Goal: Information Seeking & Learning: Learn about a topic

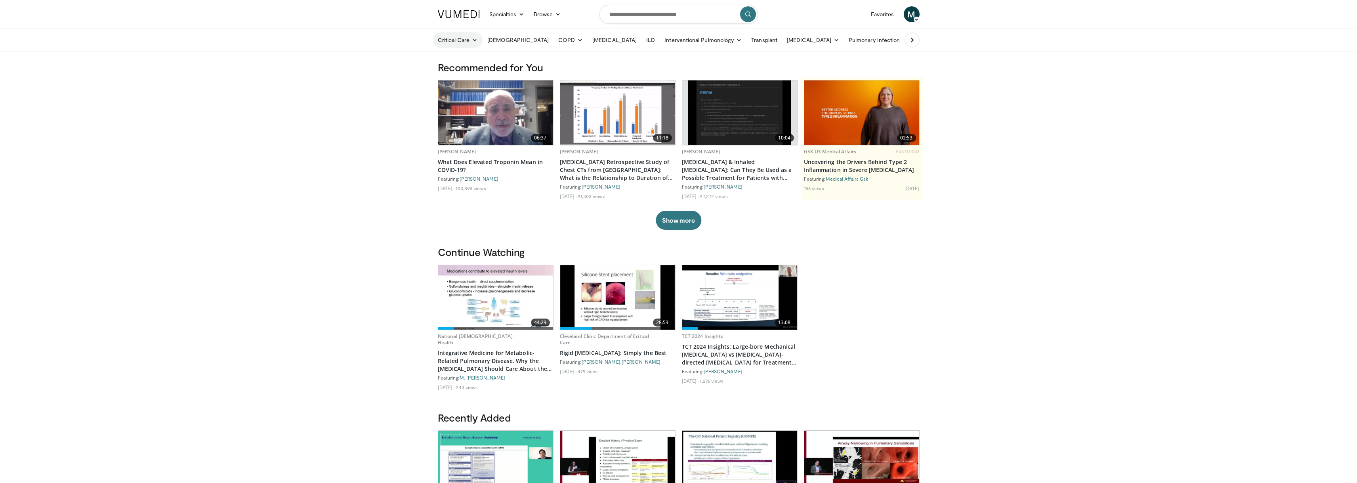
click at [459, 42] on link "Critical Care" at bounding box center [458, 40] width 50 height 16
click at [553, 40] on link "COPD" at bounding box center [570, 40] width 34 height 16
click at [554, 58] on link "Diagnosis" at bounding box center [601, 58] width 94 height 13
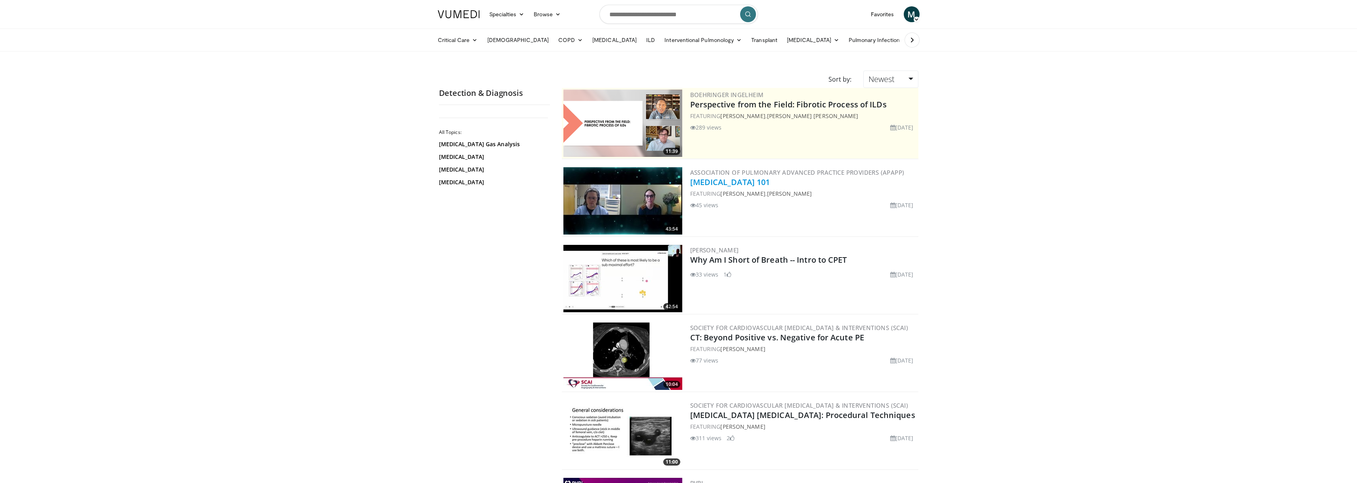
click at [714, 184] on link "[MEDICAL_DATA] 101" at bounding box center [730, 182] width 80 height 11
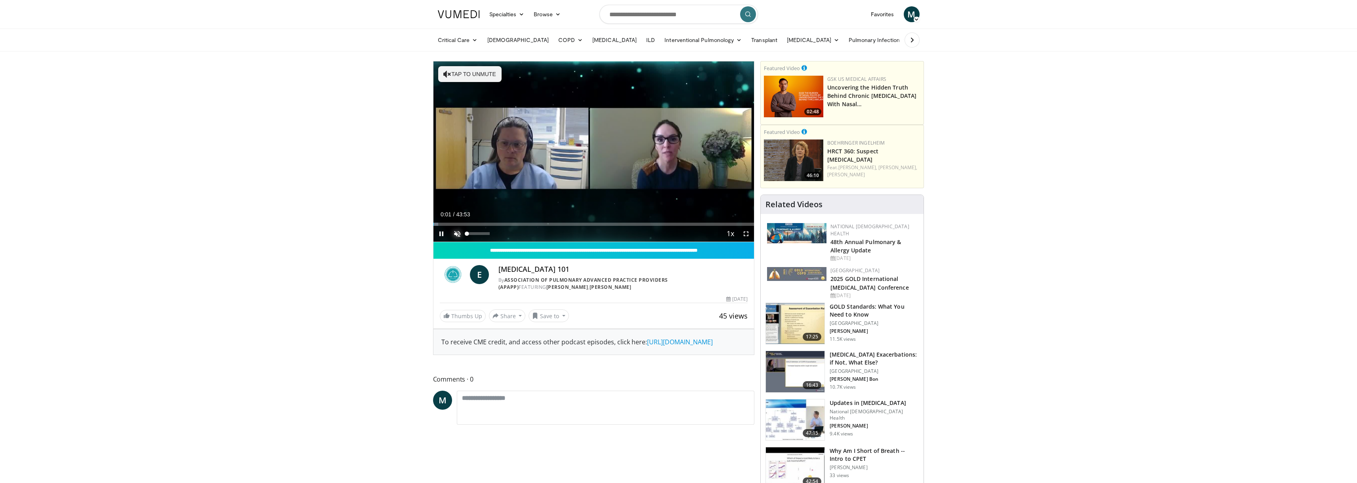
click at [457, 231] on span "Video Player" at bounding box center [457, 234] width 16 height 16
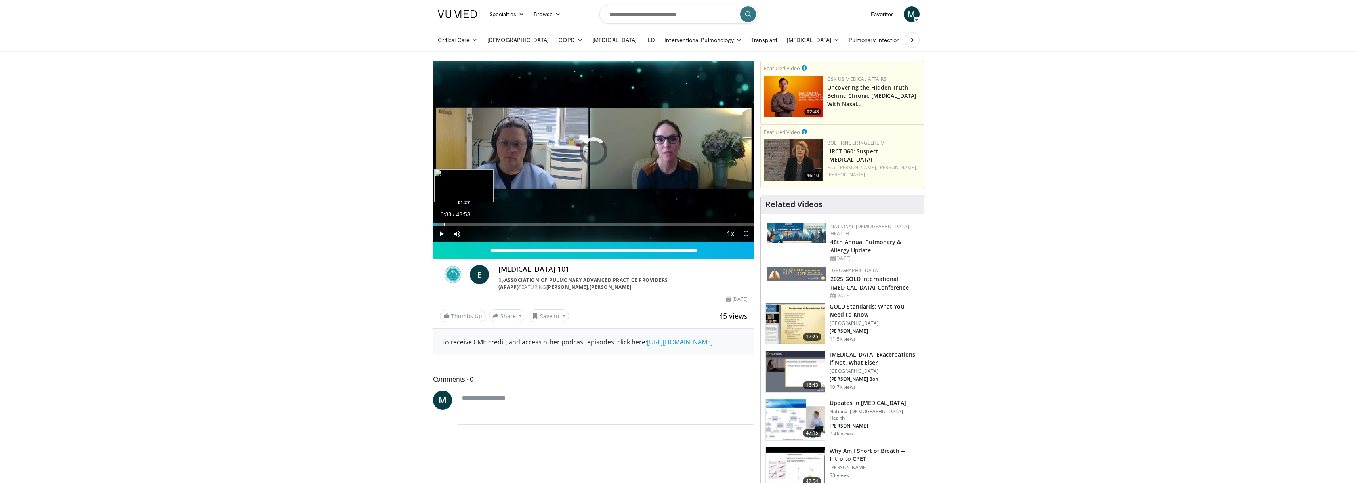
click at [444, 223] on div "Progress Bar" at bounding box center [444, 224] width 1 height 3
click at [456, 223] on div "Progress Bar" at bounding box center [456, 224] width 1 height 3
click at [440, 233] on span "Video Player" at bounding box center [441, 234] width 16 height 16
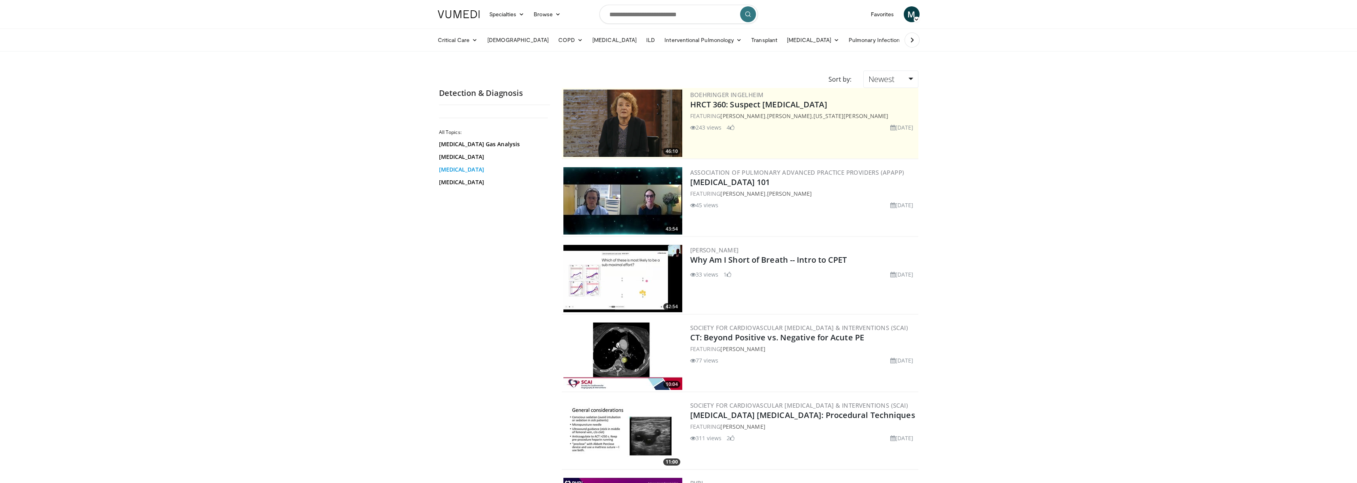
click at [460, 171] on link "CT Scan" at bounding box center [492, 170] width 107 height 8
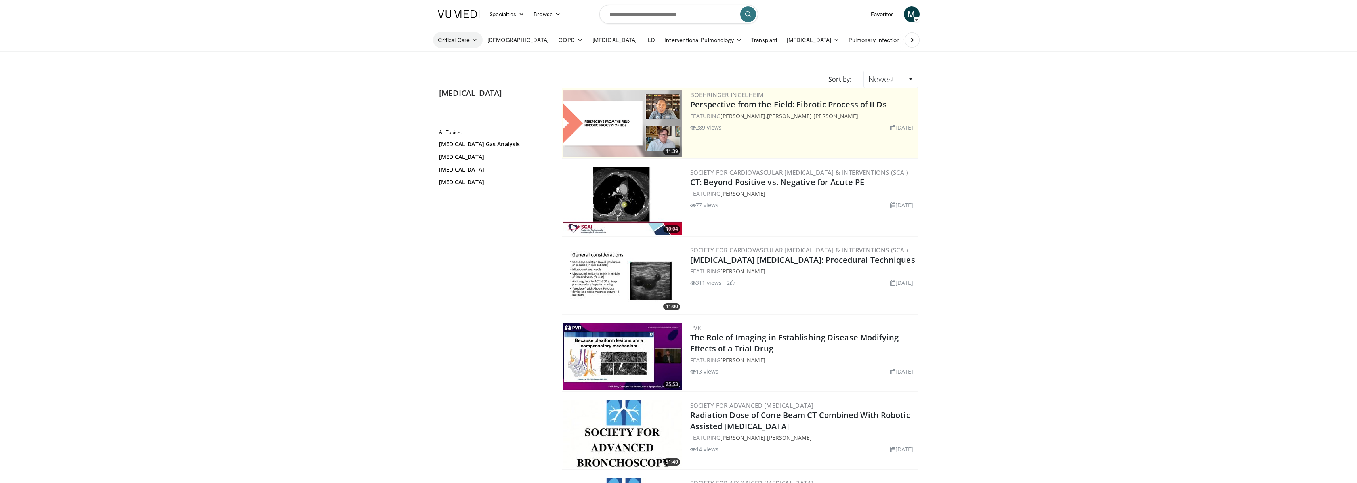
click at [460, 39] on link "Critical Care" at bounding box center [458, 40] width 50 height 16
click at [457, 60] on link "Respiratory Failure" at bounding box center [488, 58] width 111 height 13
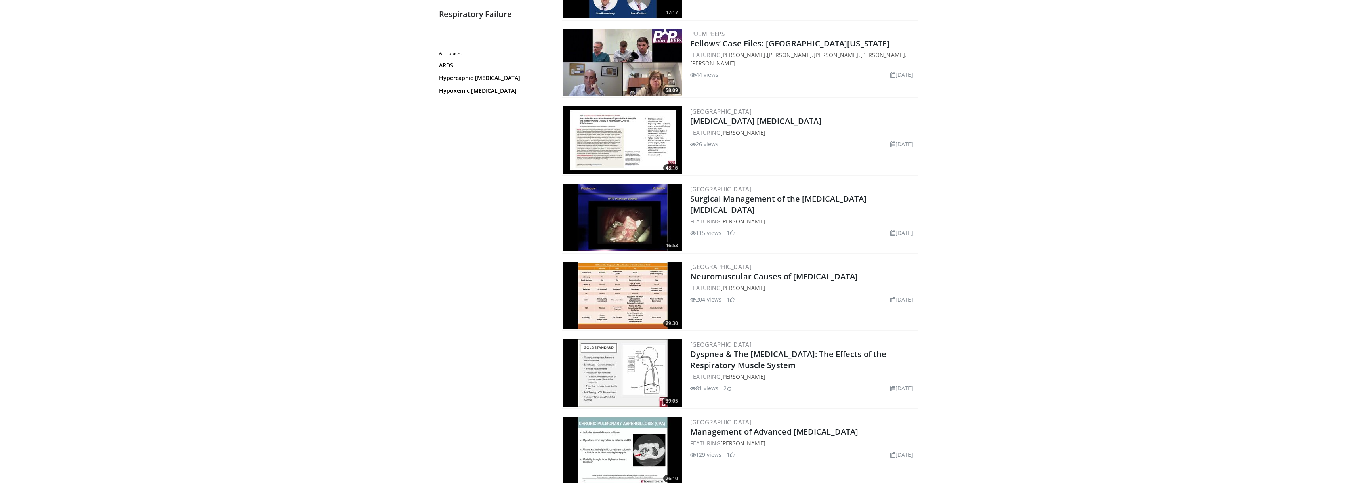
scroll to position [792, 0]
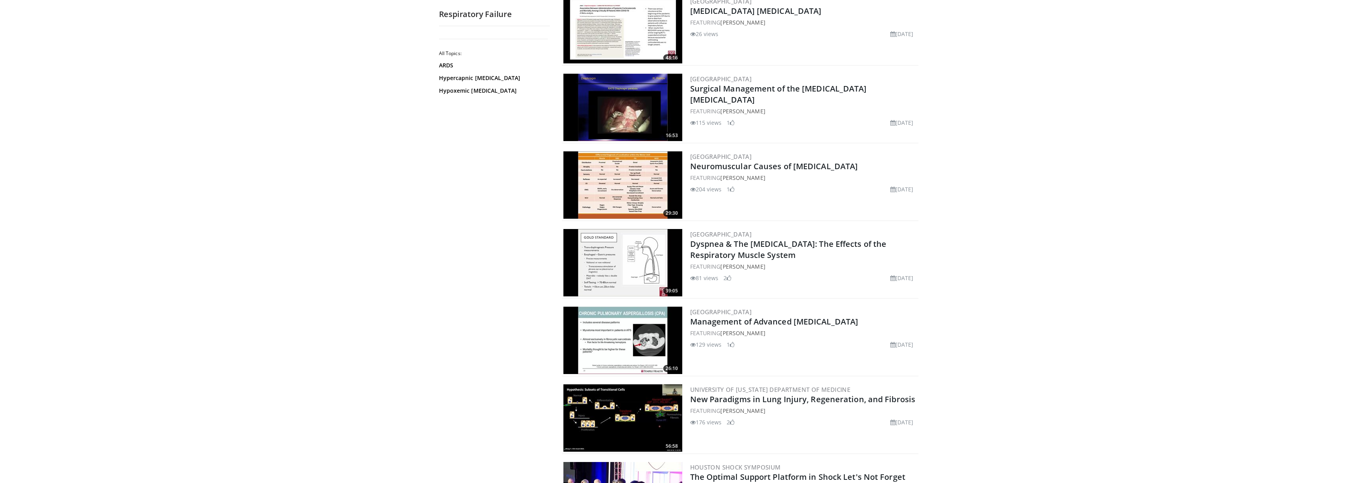
click at [587, 258] on img at bounding box center [622, 262] width 119 height 67
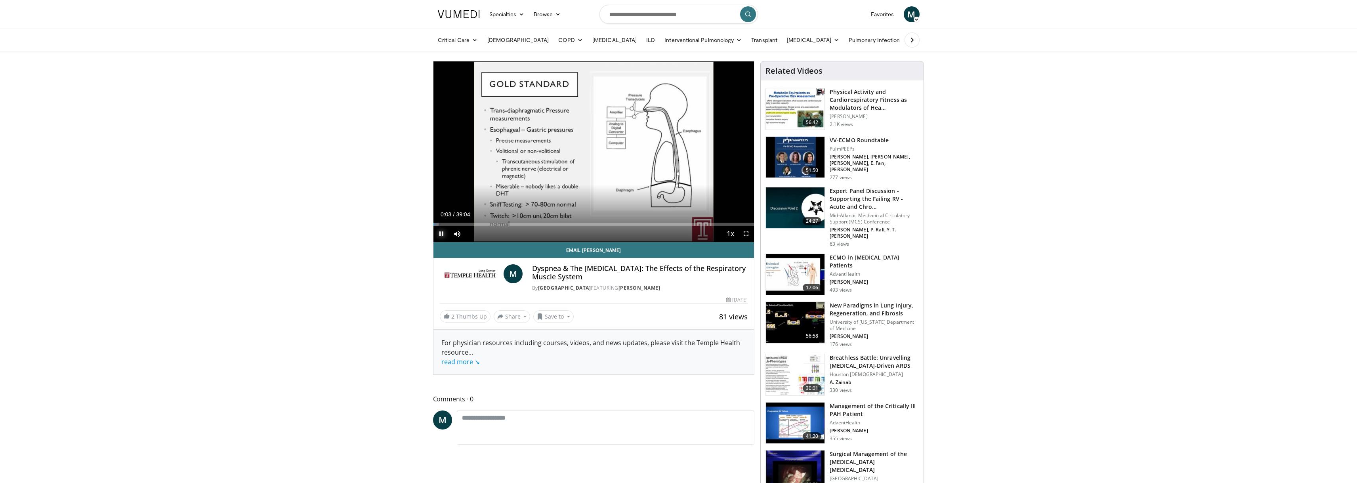
click at [439, 231] on span "Video Player" at bounding box center [441, 234] width 16 height 16
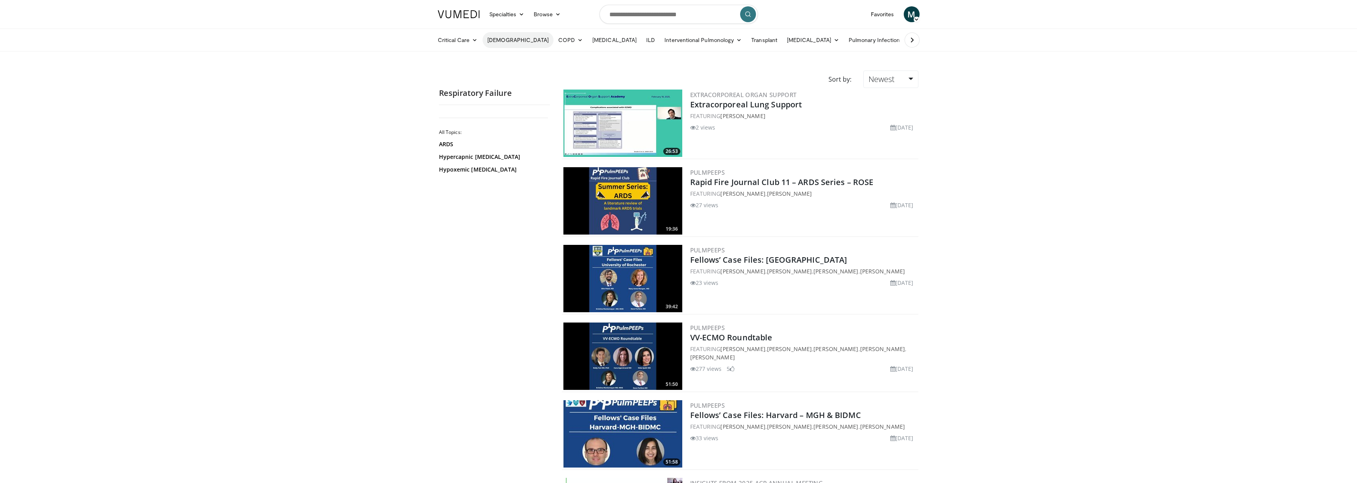
click at [489, 38] on link "[DEMOGRAPHIC_DATA]" at bounding box center [518, 40] width 71 height 16
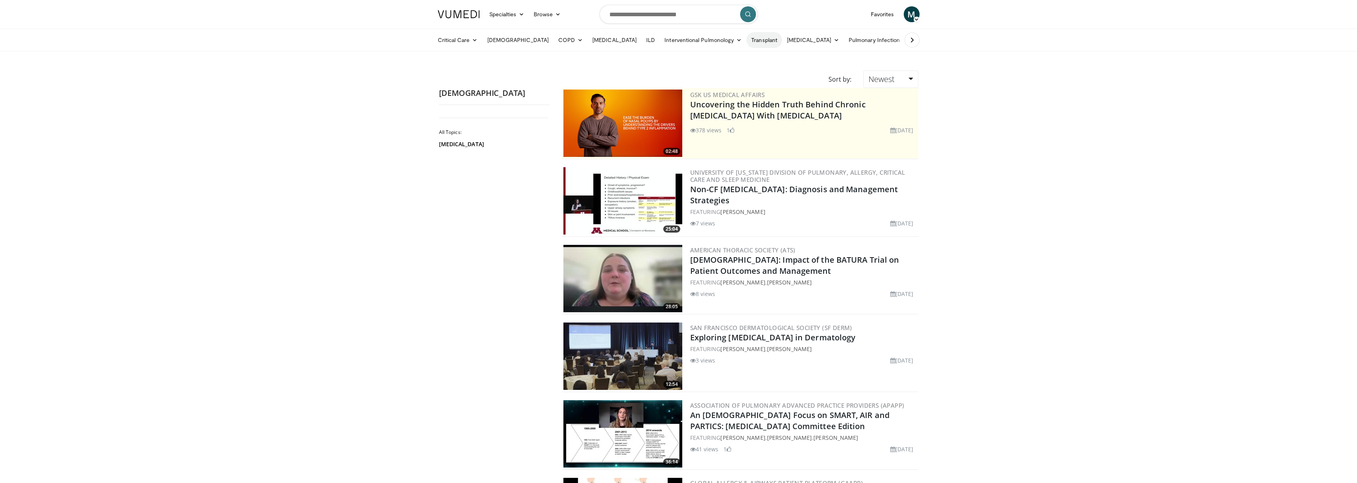
click at [746, 40] on link "Transplant" at bounding box center [764, 40] width 36 height 16
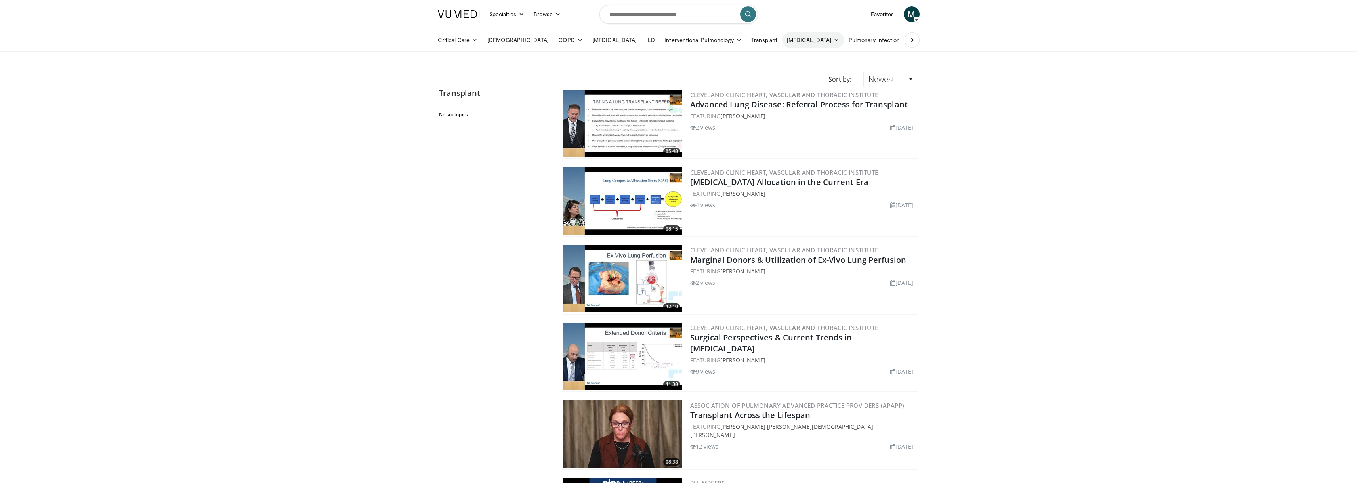
click at [782, 38] on link "[MEDICAL_DATA]" at bounding box center [813, 40] width 62 height 16
click at [782, 63] on link "Pulmonary Embolism" at bounding box center [829, 58] width 94 height 13
